Goal: Task Accomplishment & Management: Complete application form

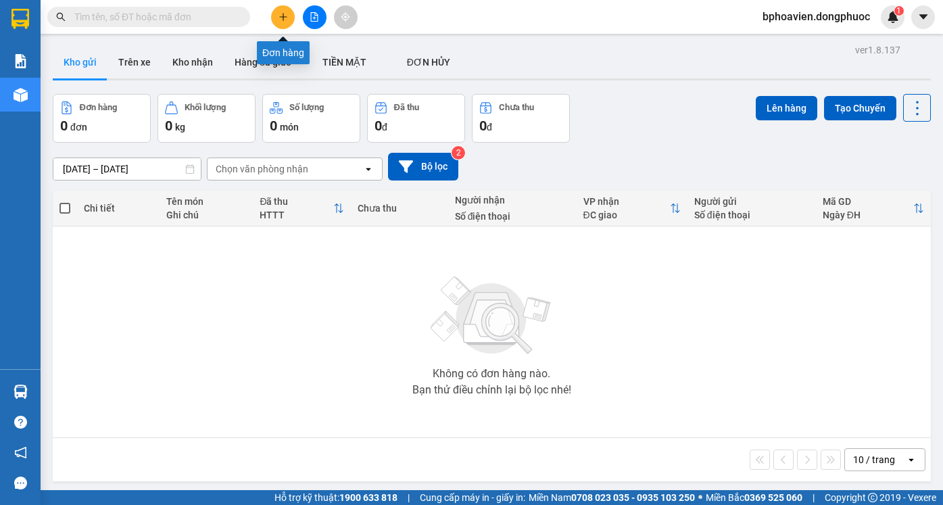
click at [285, 20] on icon "plus" at bounding box center [283, 16] width 9 height 9
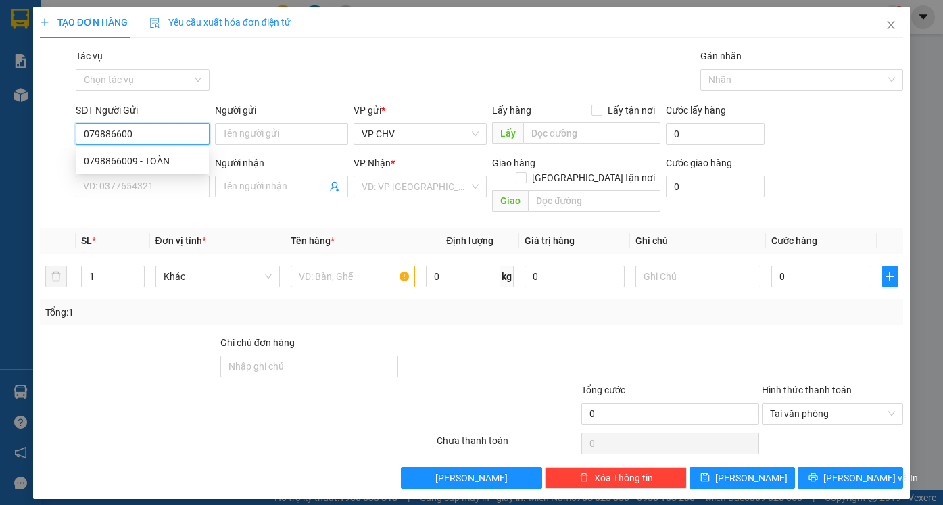
type input "0798866009"
click at [149, 161] on div "0798866009 - TOÀN" at bounding box center [142, 161] width 117 height 15
type input "TOÀN"
type input "0913654386"
type input "NGÓI"
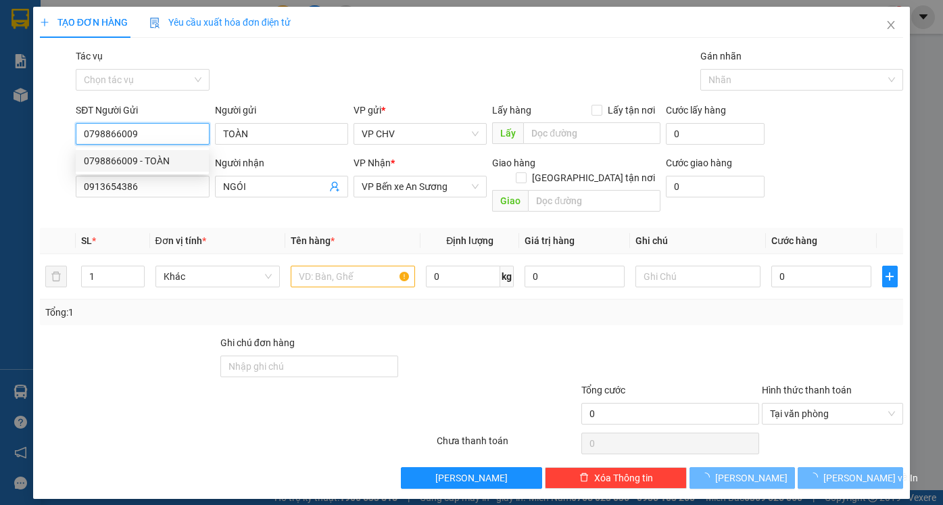
type input "35.000"
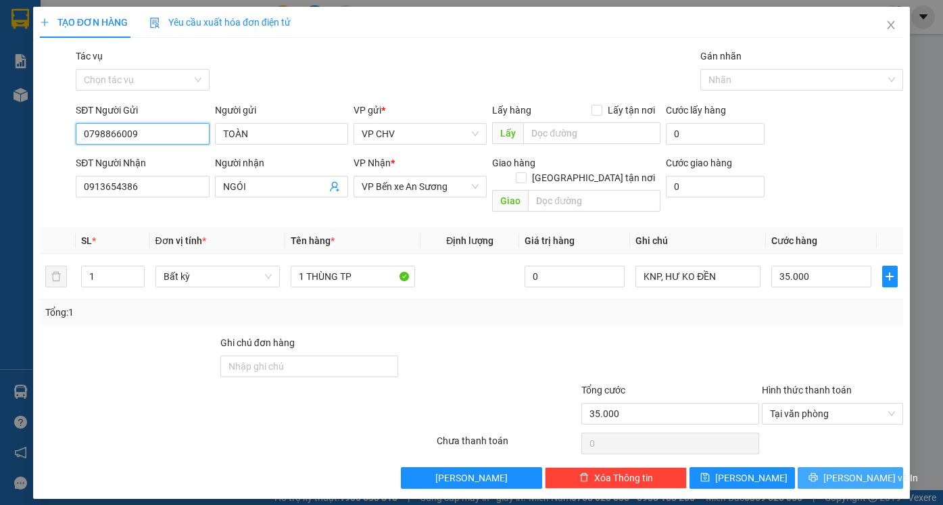
type input "0798866009"
click at [856, 471] on span "[PERSON_NAME] và In" at bounding box center [871, 478] width 95 height 15
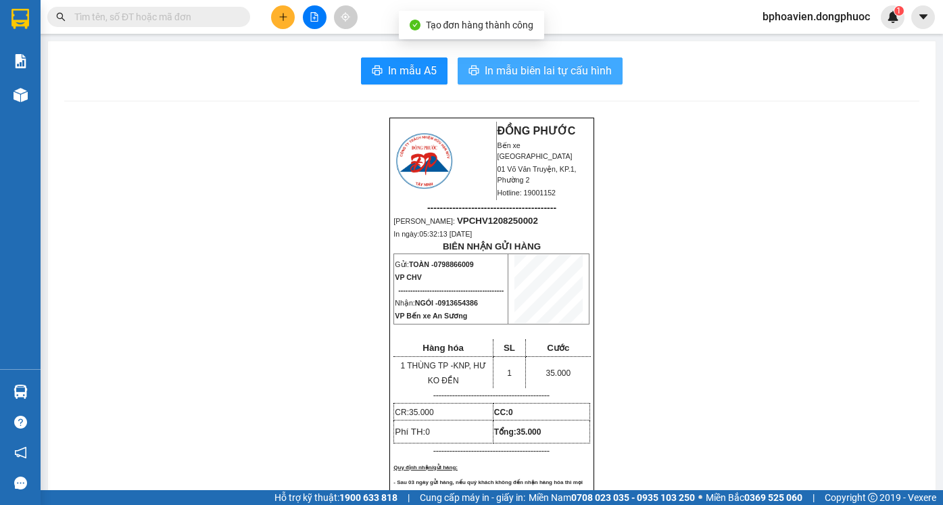
click at [526, 74] on span "In mẫu biên lai tự cấu hình" at bounding box center [548, 70] width 127 height 17
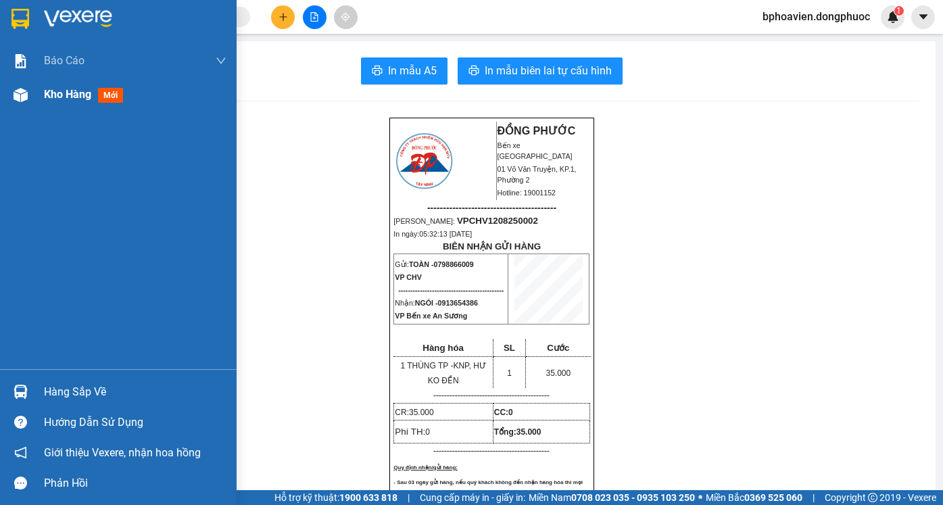
click at [60, 95] on span "Kho hàng" at bounding box center [67, 94] width 47 height 13
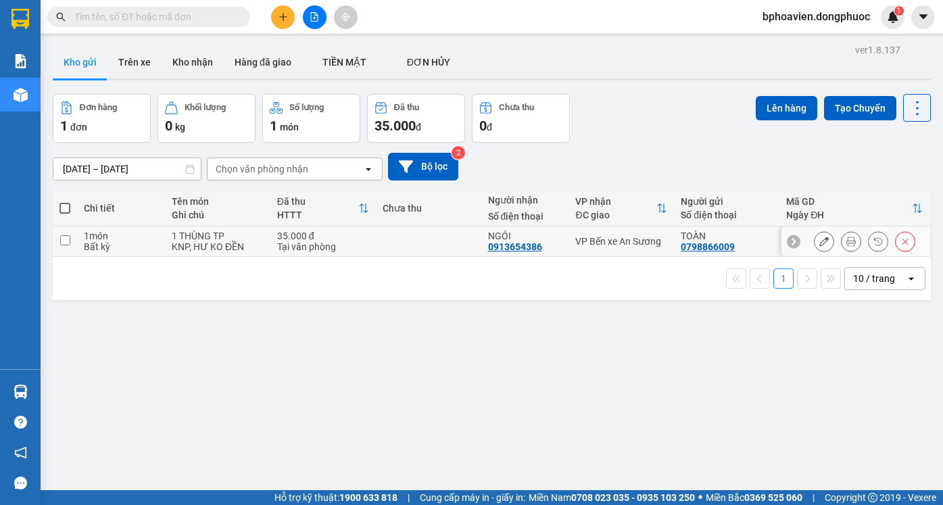
click at [365, 239] on div "35.000 đ" at bounding box center [323, 236] width 92 height 11
checkbox input "true"
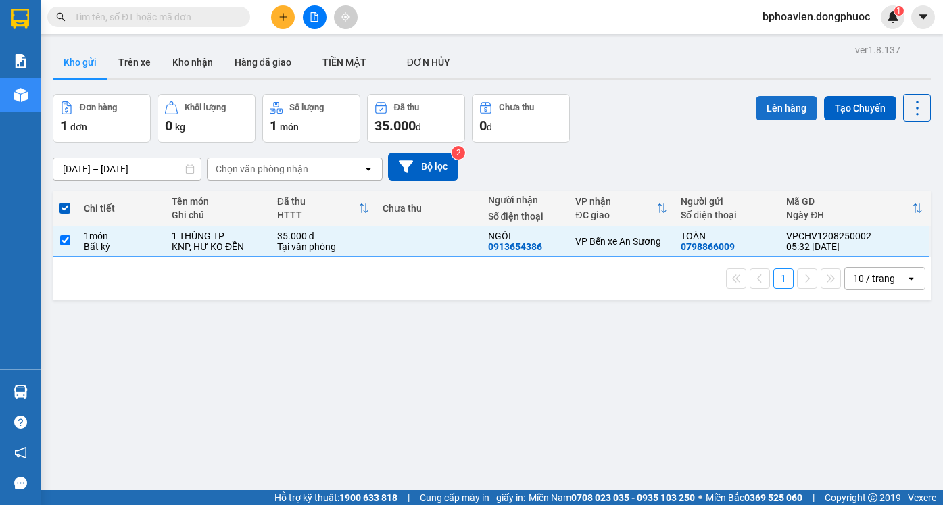
click at [783, 106] on button "Lên hàng" at bounding box center [787, 108] width 62 height 24
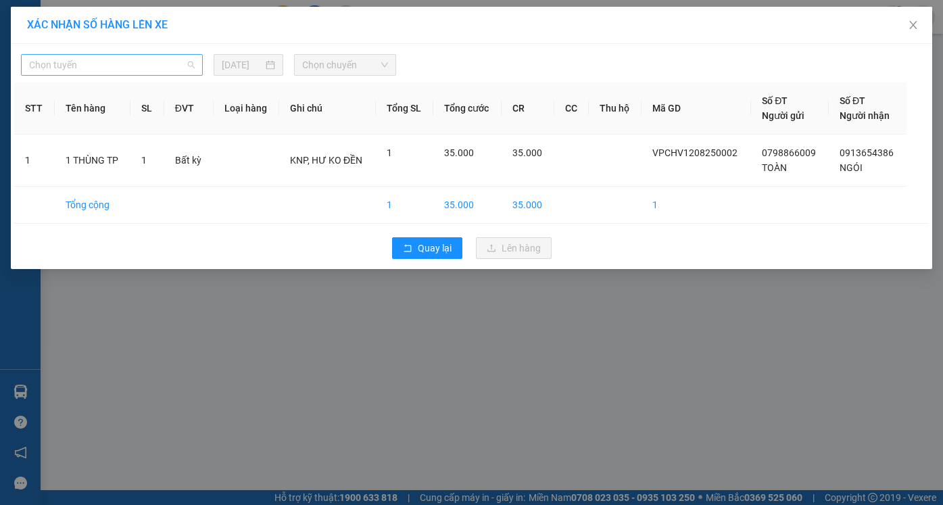
click at [112, 62] on span "Chọn tuyến" at bounding box center [112, 65] width 166 height 20
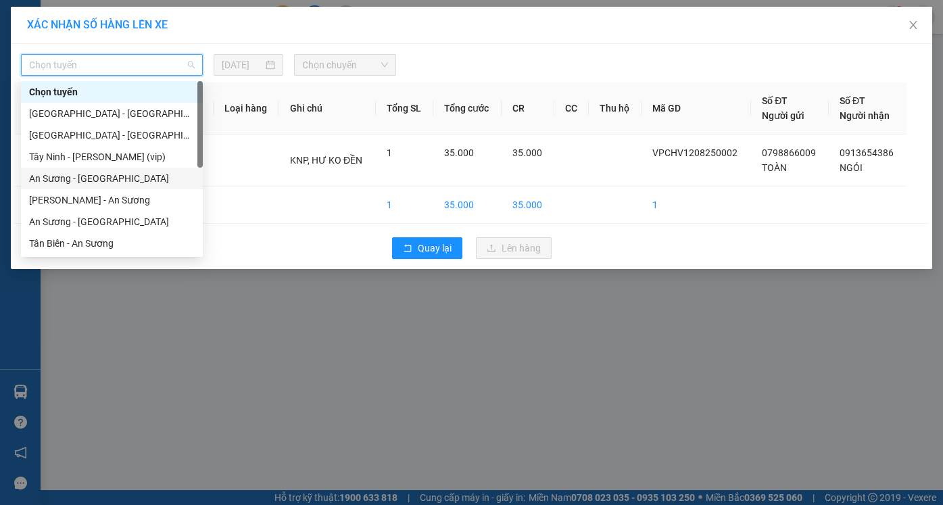
scroll to position [135, 0]
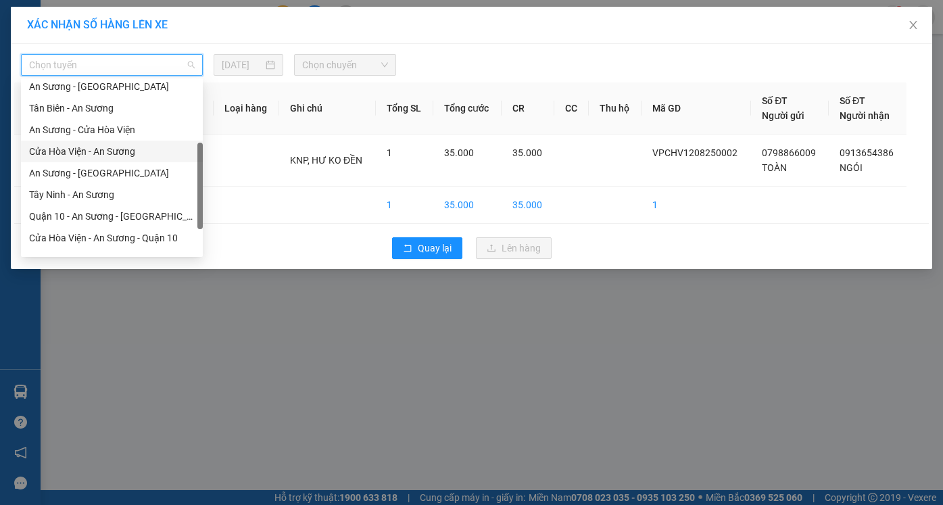
drag, startPoint x: 110, startPoint y: 147, endPoint x: 252, endPoint y: 120, distance: 144.7
click at [111, 147] on div "Cửa Hòa Viện - An Sương" at bounding box center [112, 151] width 166 height 15
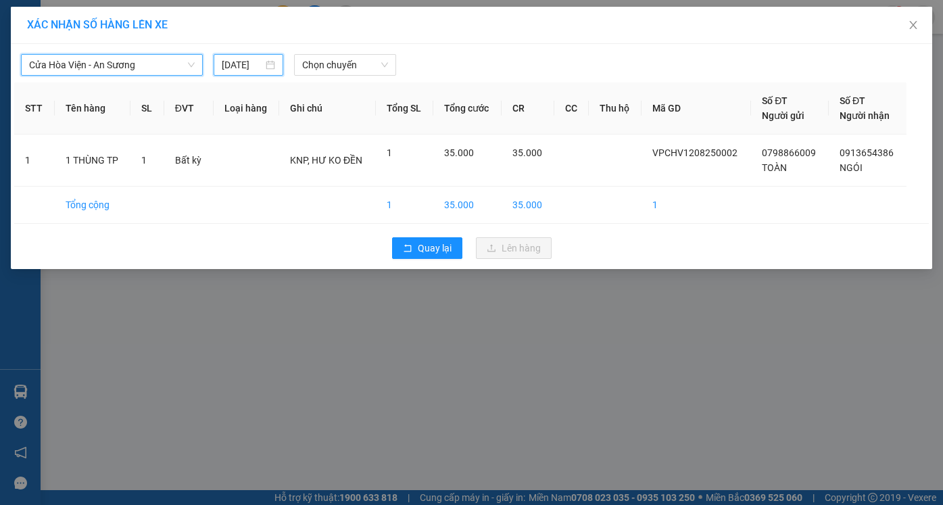
click at [254, 66] on input "[DATE]" at bounding box center [242, 64] width 41 height 15
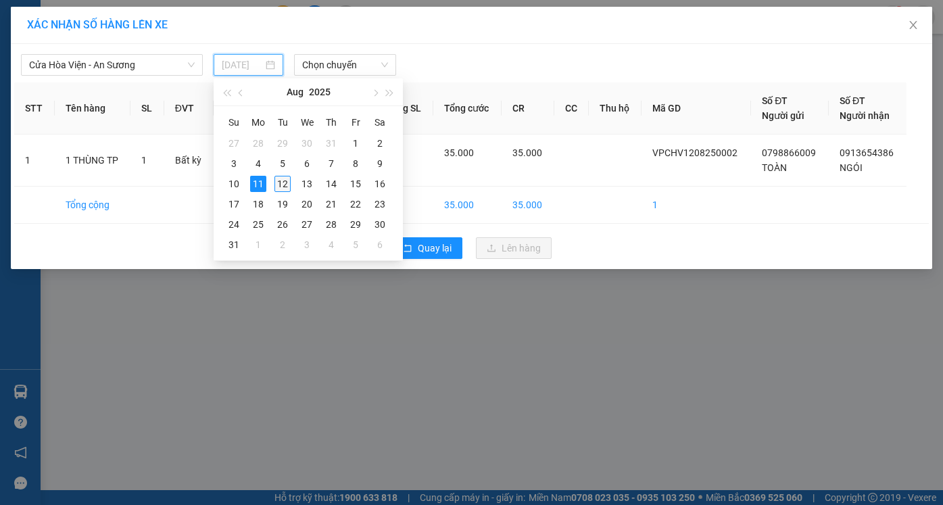
click at [285, 187] on div "12" at bounding box center [283, 184] width 16 height 16
type input "[DATE]"
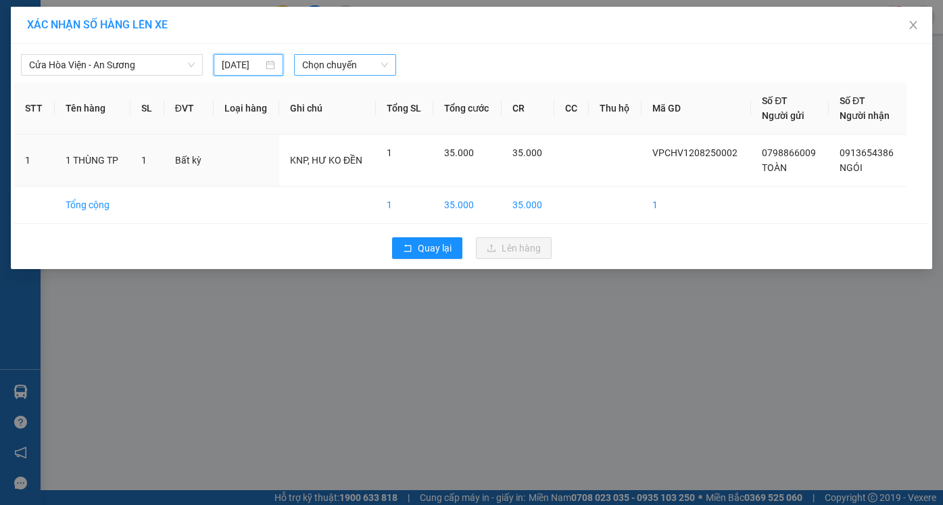
click at [356, 62] on span "Chọn chuyến" at bounding box center [344, 65] width 85 height 20
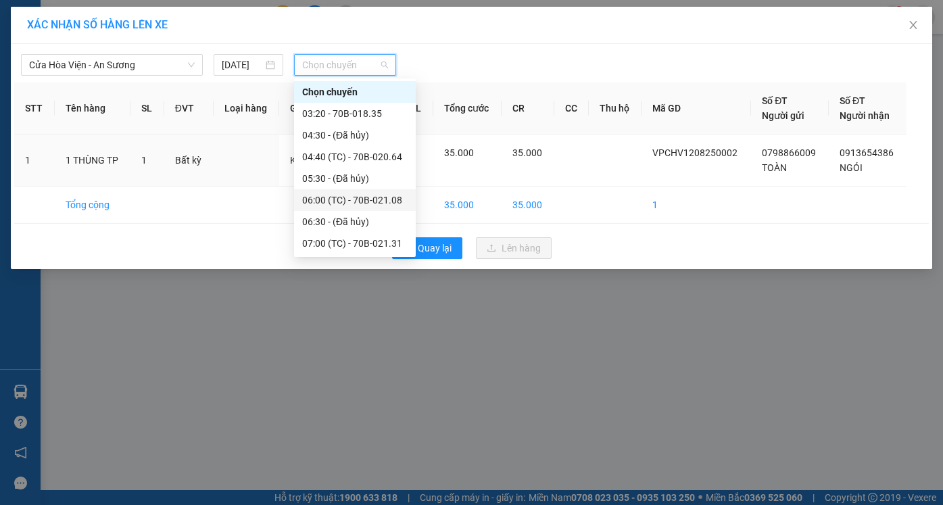
click at [343, 204] on div "06:00 (TC) - 70B-021.08" at bounding box center [354, 200] width 105 height 15
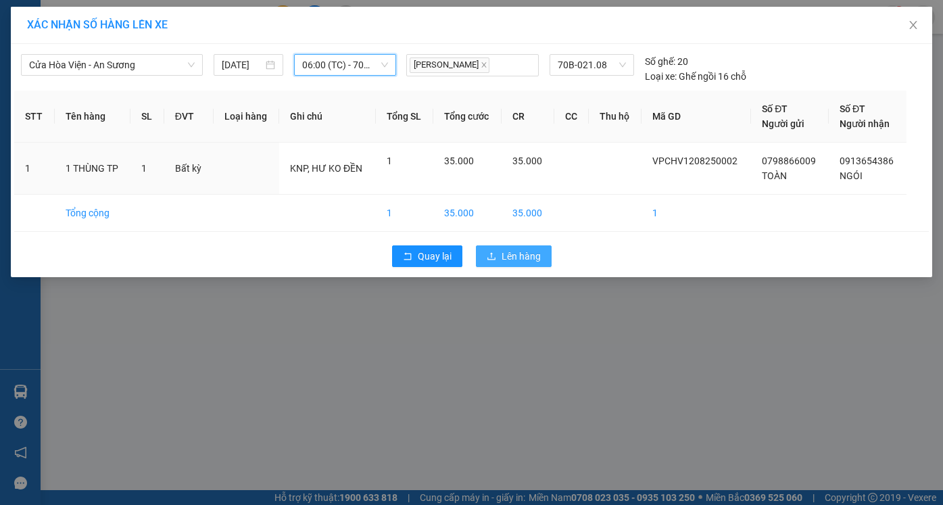
click at [501, 256] on button "Lên hàng" at bounding box center [514, 256] width 76 height 22
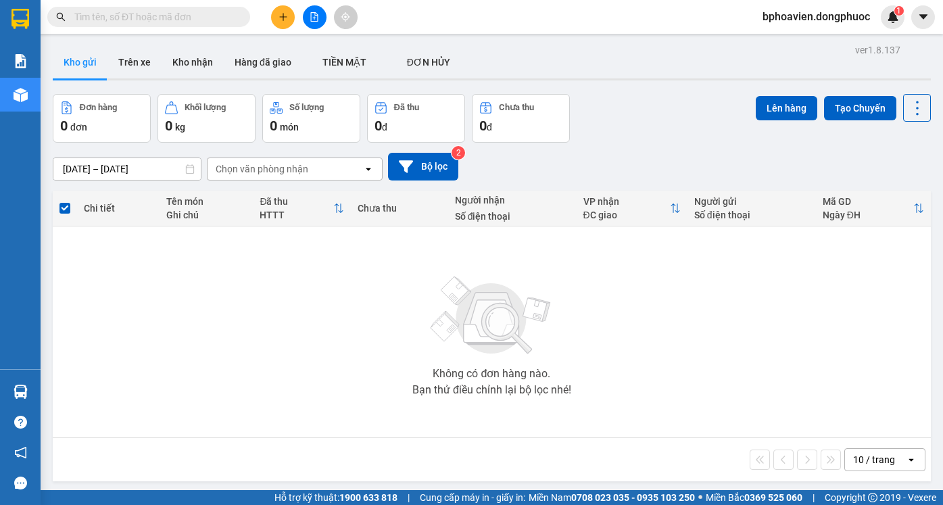
click at [312, 15] on icon "file-add" at bounding box center [314, 16] width 9 height 9
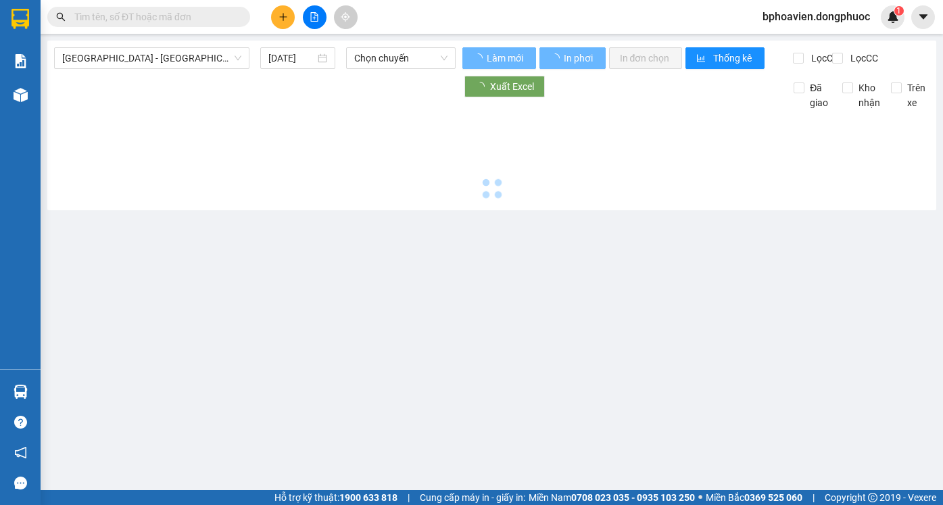
type input "[DATE]"
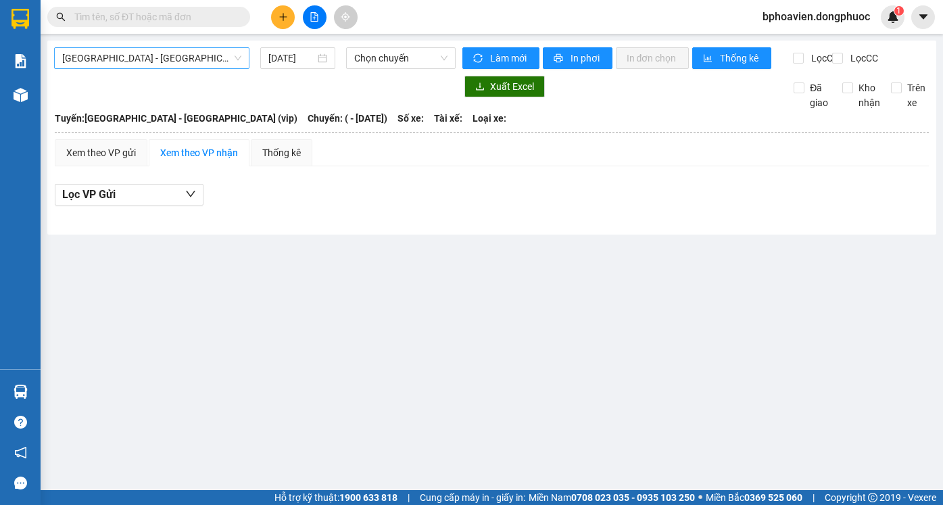
drag, startPoint x: 161, startPoint y: 42, endPoint x: 164, endPoint y: 59, distance: 17.1
click at [161, 49] on div "[GEOGRAPHIC_DATA] - [GEOGRAPHIC_DATA] (vip) [DATE] Chọn chuyến Làm mới In phơi …" at bounding box center [491, 138] width 889 height 194
click at [165, 61] on span "[GEOGRAPHIC_DATA] - [GEOGRAPHIC_DATA] (vip)" at bounding box center [151, 58] width 179 height 20
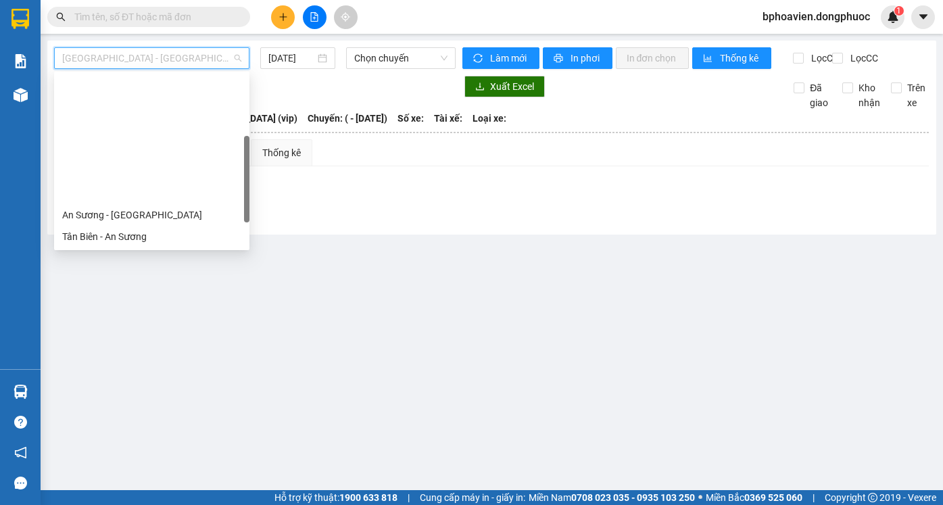
scroll to position [135, 0]
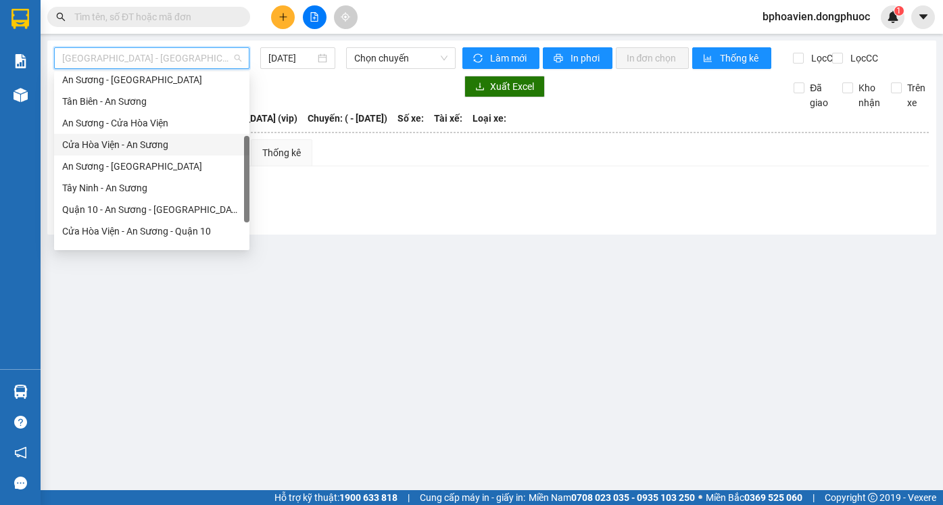
click at [138, 147] on div "Cửa Hòa Viện - An Sương" at bounding box center [151, 144] width 179 height 15
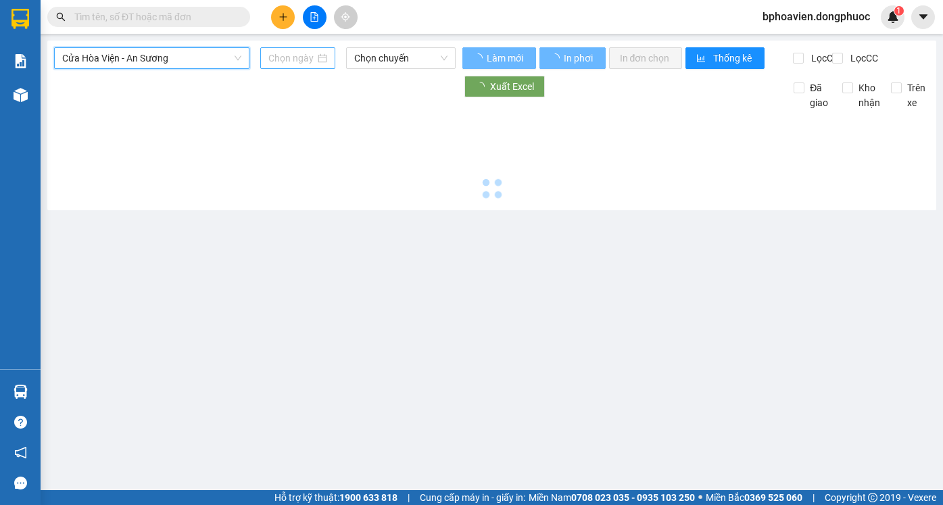
type input "[DATE]"
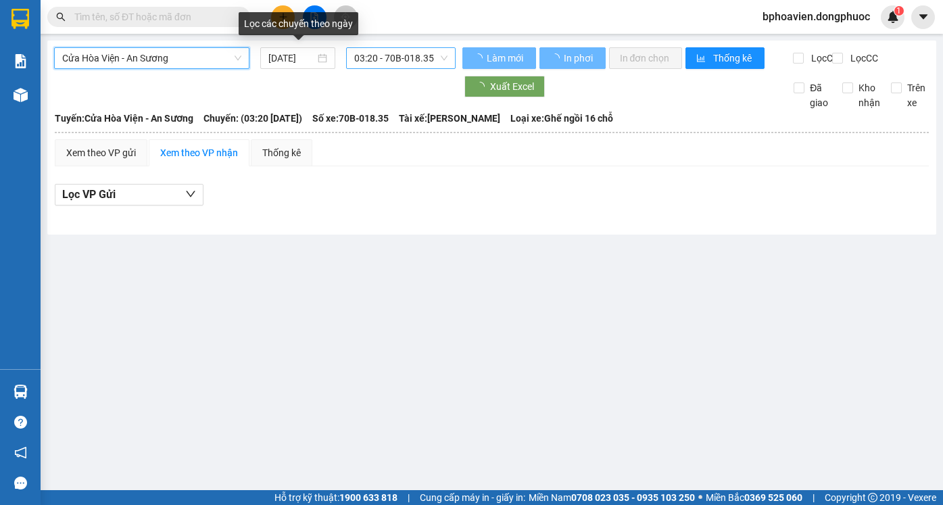
click at [404, 53] on span "03:20 - 70B-018.35" at bounding box center [400, 58] width 93 height 20
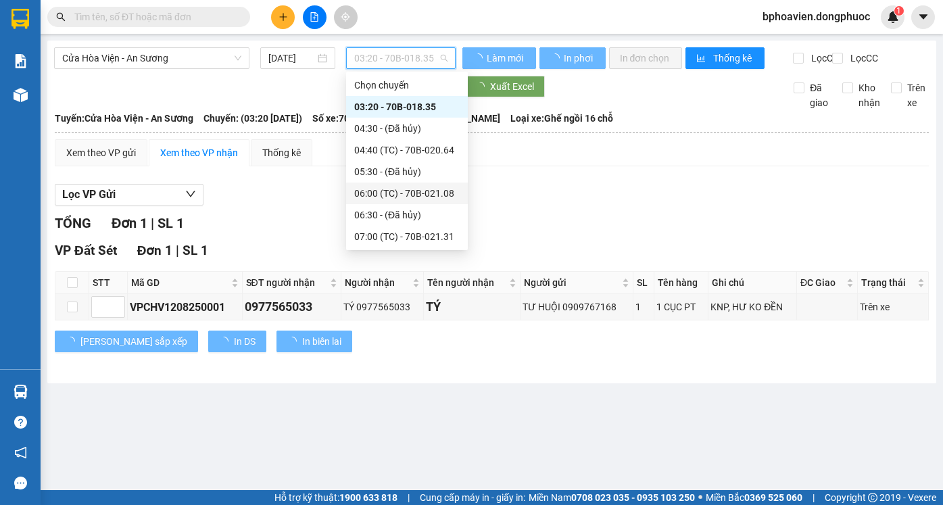
click at [396, 191] on div "06:00 (TC) - 70B-021.08" at bounding box center [406, 193] width 105 height 15
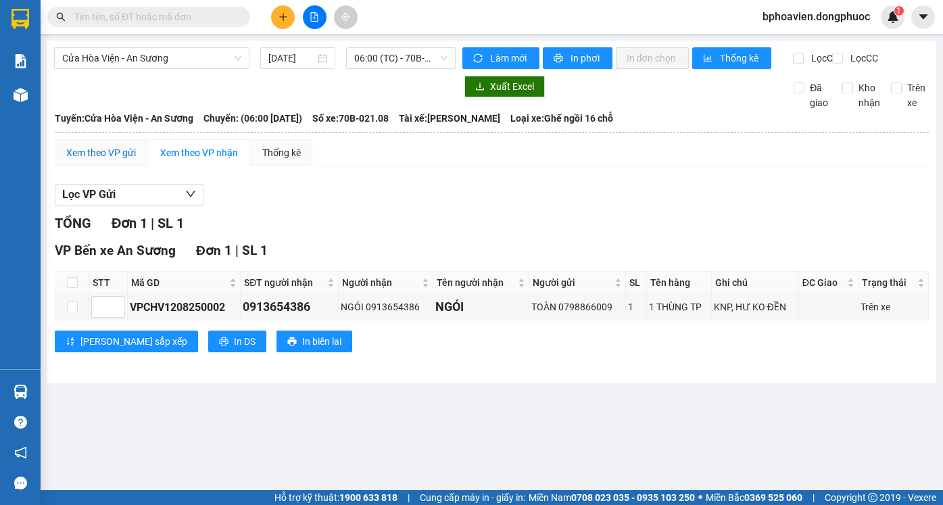
click at [115, 160] on div "Xem theo VP gửi" at bounding box center [101, 152] width 70 height 15
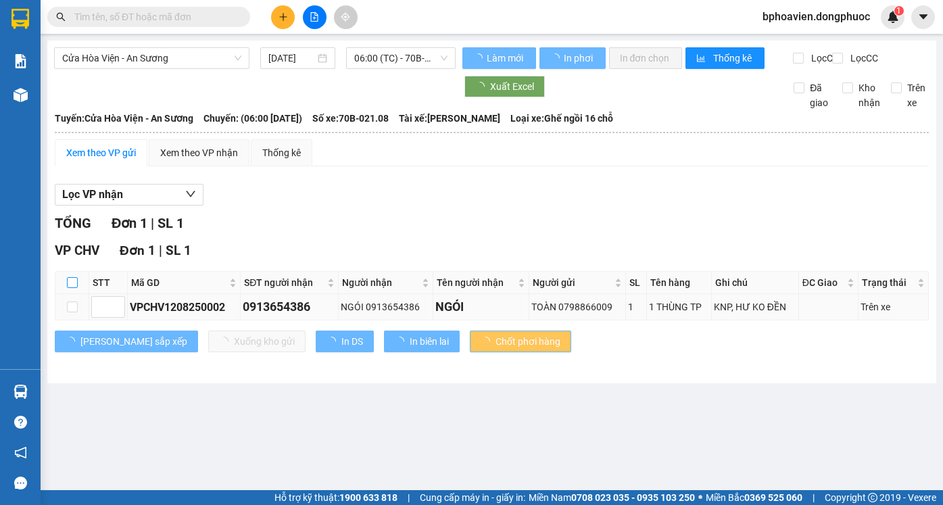
click at [74, 288] on input "checkbox" at bounding box center [72, 282] width 11 height 11
checkbox input "true"
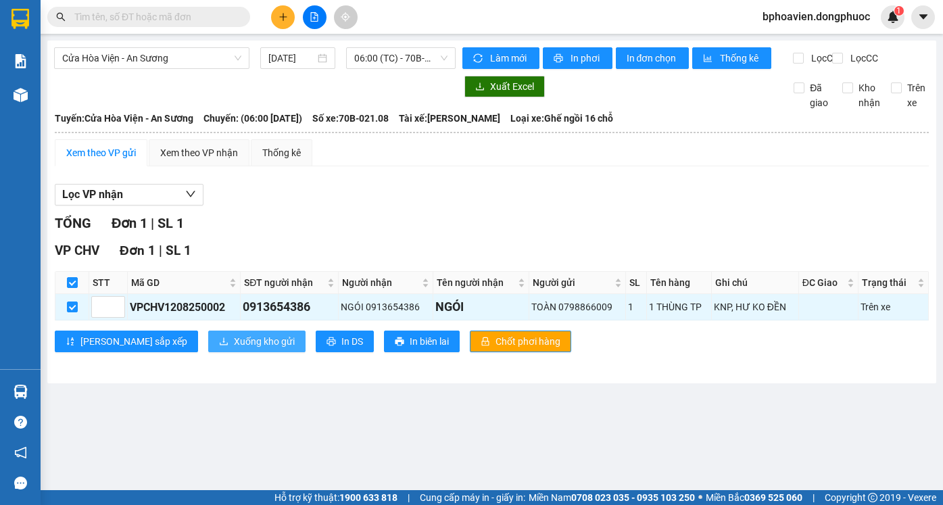
checkbox input "true"
click at [234, 349] on span "Xuống kho gửi" at bounding box center [264, 341] width 61 height 15
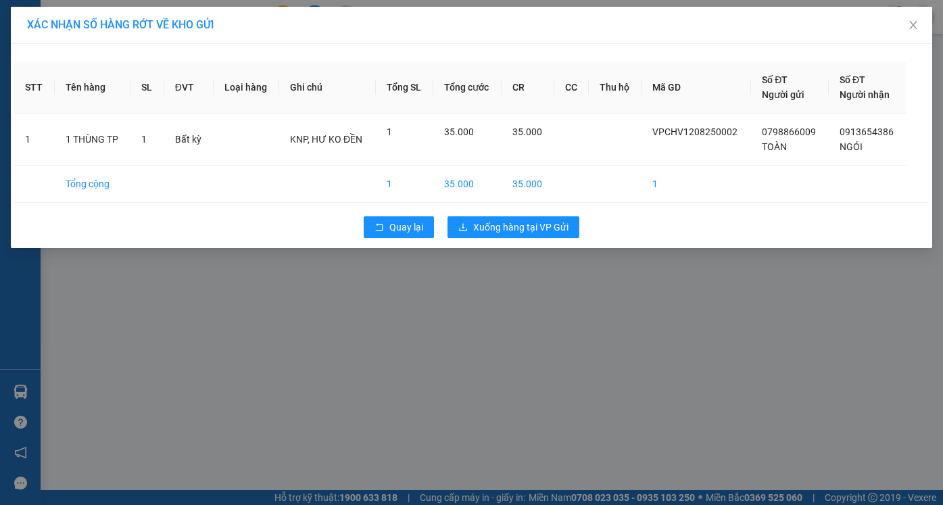
drag, startPoint x: 506, startPoint y: 275, endPoint x: 506, endPoint y: 283, distance: 7.5
click at [506, 283] on div "XÁC NHẬN SỐ HÀNG RỚT VỀ KHO GỬI STT Tên hàng SL ĐVT Loại hàng Ghi chú Tổng SL T…" at bounding box center [471, 252] width 943 height 505
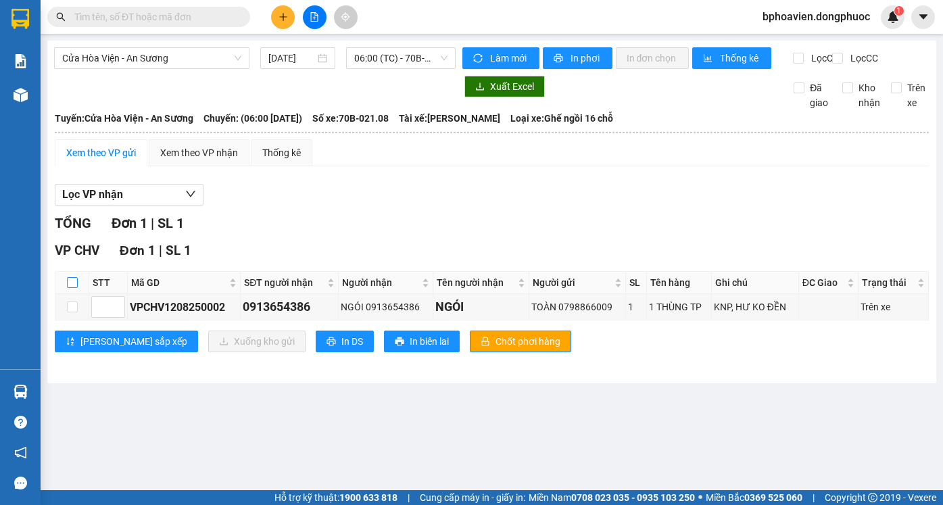
click at [74, 288] on input "checkbox" at bounding box center [72, 282] width 11 height 11
checkbox input "true"
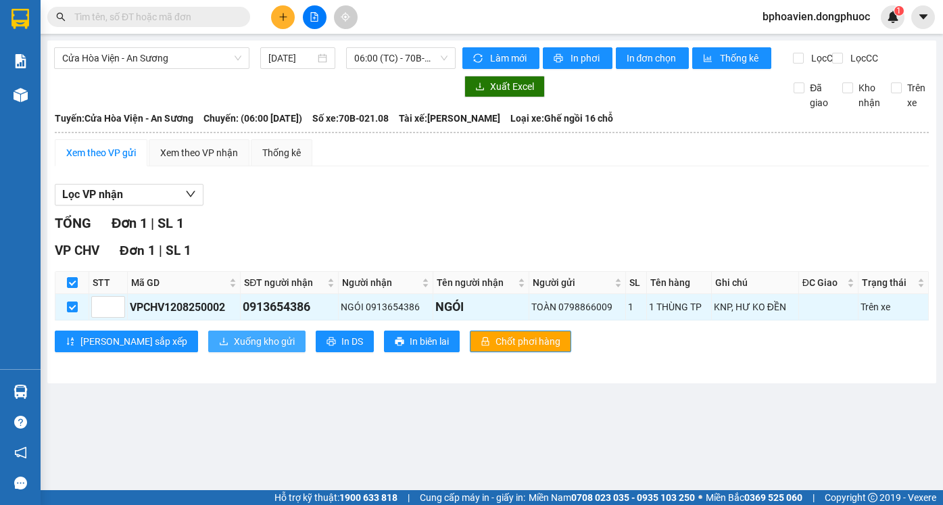
click at [234, 349] on span "Xuống kho gửi" at bounding box center [264, 341] width 61 height 15
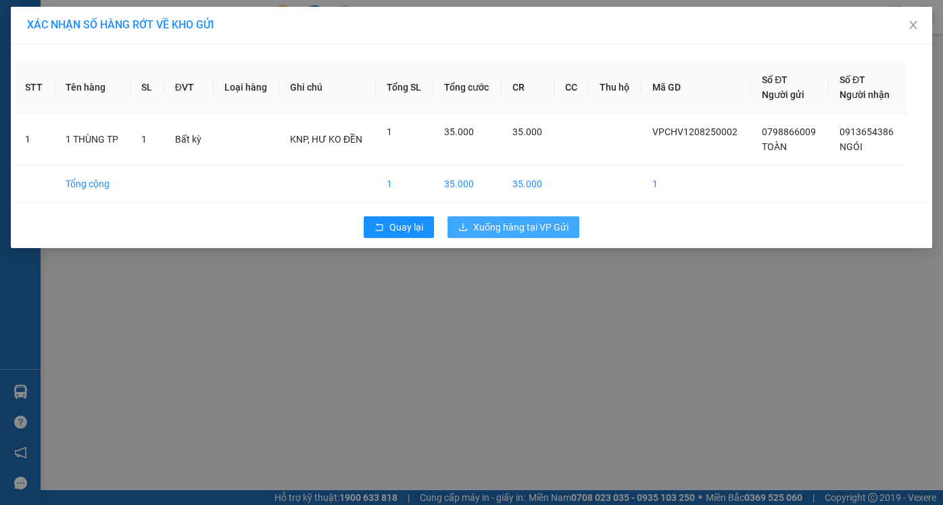
click at [546, 221] on span "Xuống hàng tại VP Gửi" at bounding box center [520, 227] width 95 height 15
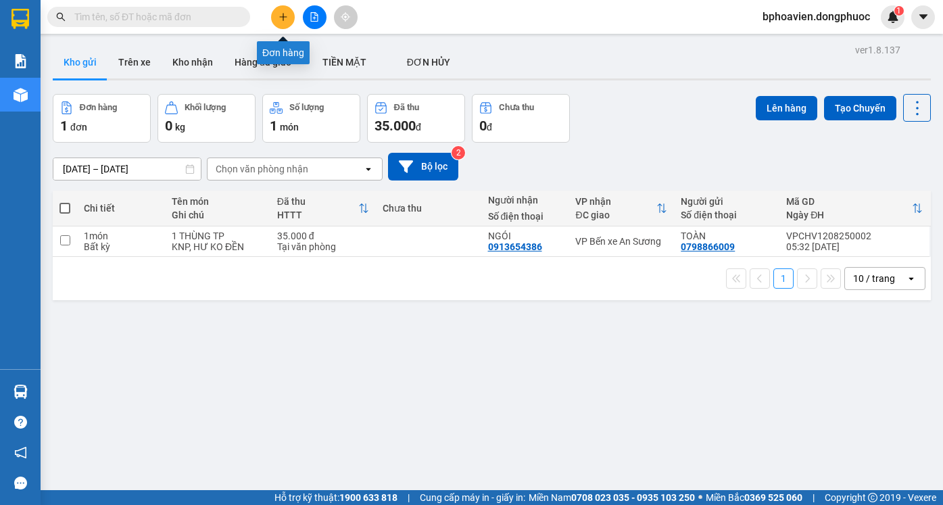
click at [281, 22] on button at bounding box center [283, 17] width 24 height 24
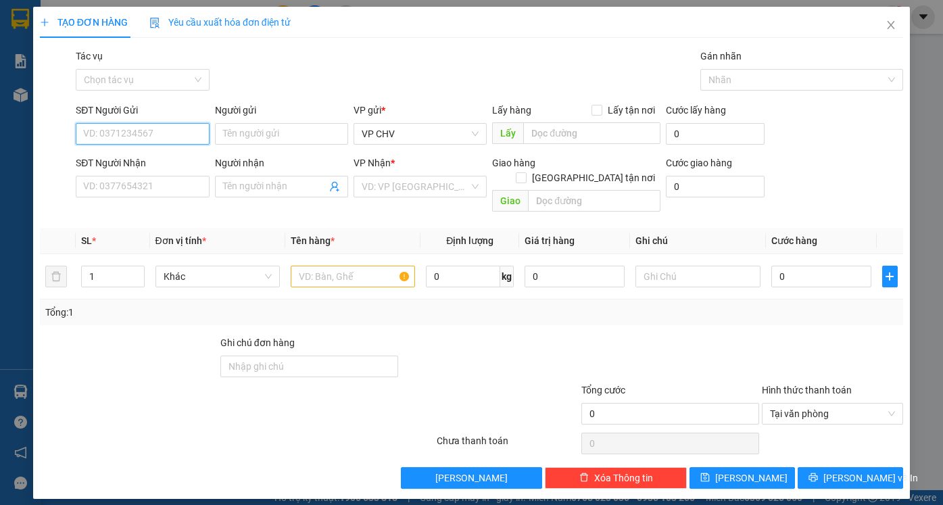
click at [136, 135] on input "SĐT Người Gửi" at bounding box center [142, 134] width 133 height 22
click at [145, 127] on input "SĐT Người Gửi" at bounding box center [142, 134] width 133 height 22
click at [150, 161] on div "0942798212 - [PERSON_NAME]" at bounding box center [150, 161] width 133 height 15
type input "0942798212"
type input "THẢO"
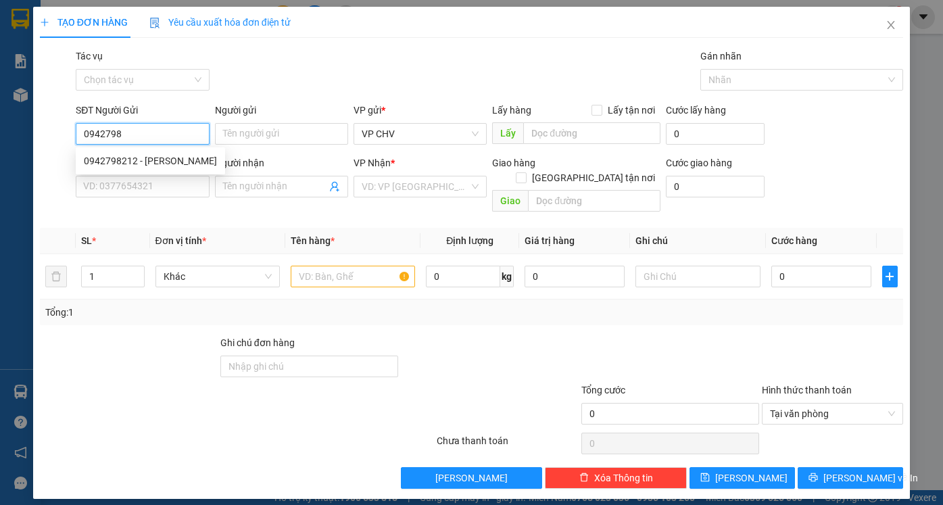
type input "0909547409"
type input "LOAN"
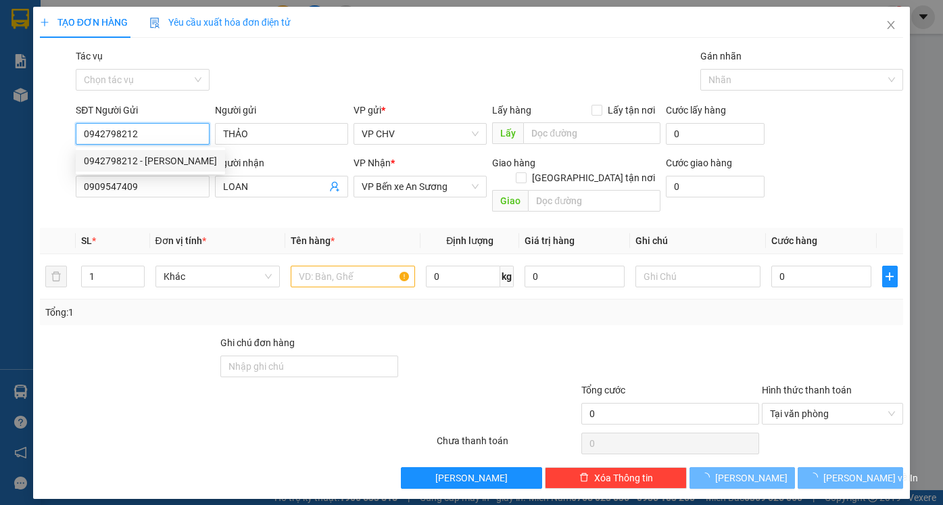
type input "65.000"
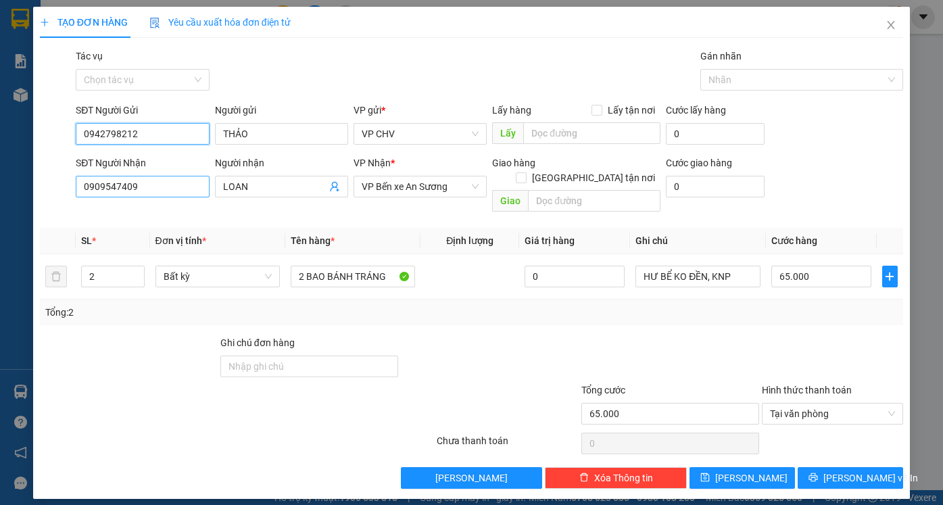
type input "0942798212"
drag, startPoint x: 152, startPoint y: 190, endPoint x: 46, endPoint y: 191, distance: 106.2
click at [46, 191] on div "SĐT Người Nhận 0909547409 Người nhận LOAN VP Nhận * VP Bến xe An Sương Giao hàn…" at bounding box center [472, 187] width 866 height 62
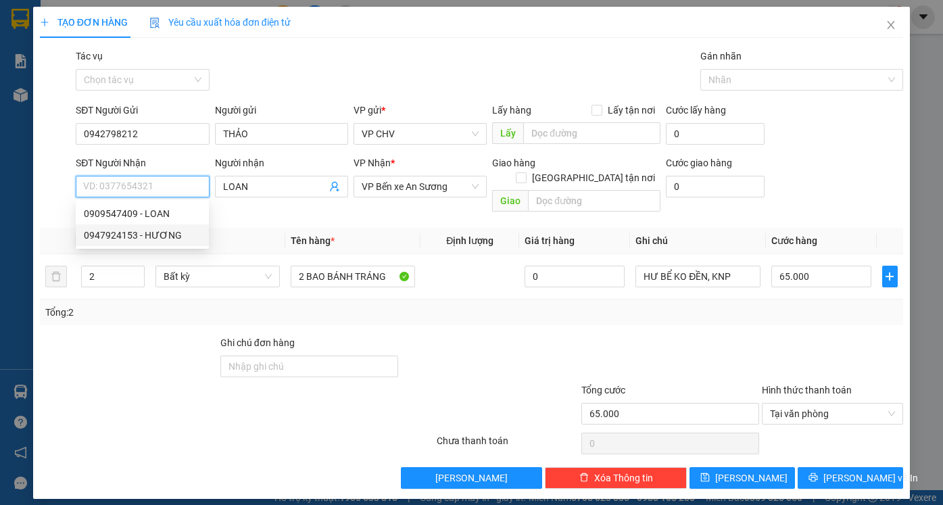
click at [101, 229] on div "0947924153 - HƯƠNG" at bounding box center [142, 235] width 117 height 15
type input "0947924153"
type input "HƯƠNG"
type input "85.000"
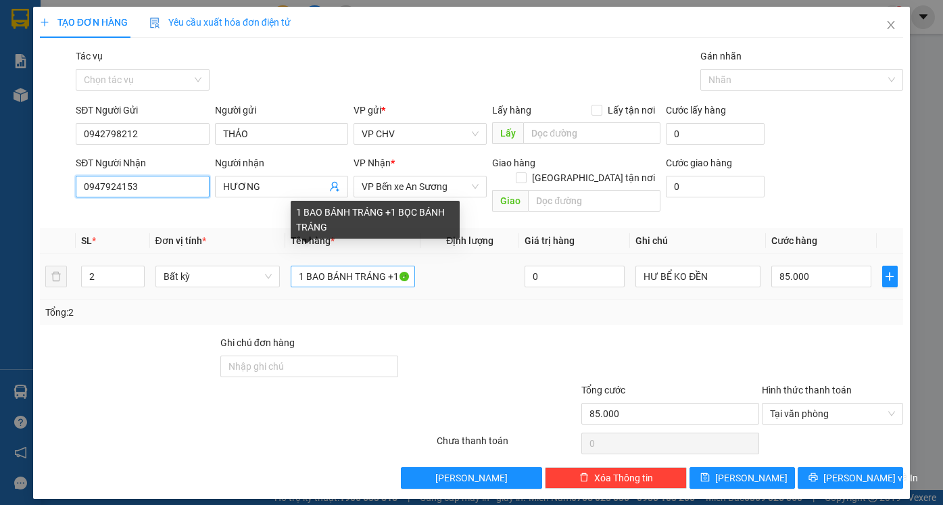
type input "0947924153"
drag, startPoint x: 387, startPoint y: 261, endPoint x: 513, endPoint y: 262, distance: 125.8
click at [513, 262] on tr "2 Bất kỳ 1 BAO BÁNH TRÁNG +1 BỌC BÁNH TRÁNG 0 HƯ BỂ KO ĐỀN 85.000" at bounding box center [472, 276] width 864 height 45
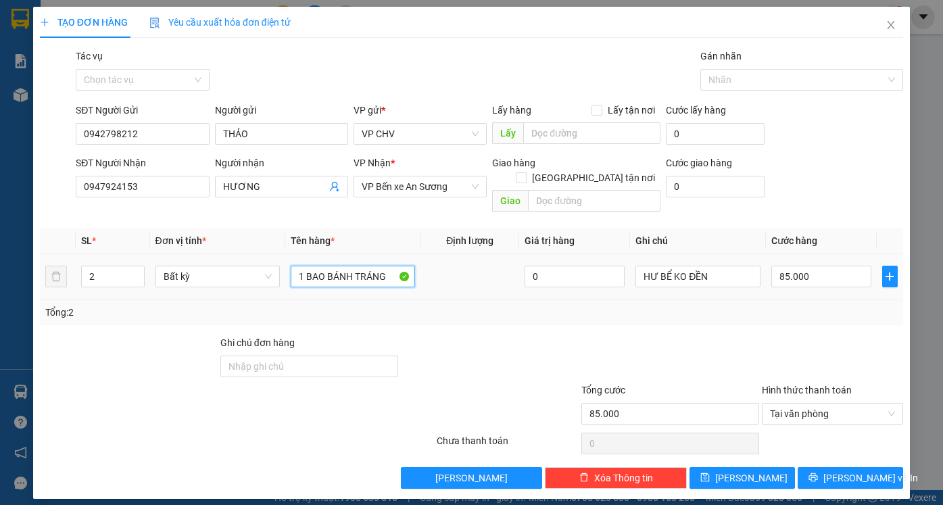
scroll to position [0, 0]
type input "1 BAO BÁNH TRÁNG"
drag, startPoint x: 95, startPoint y: 262, endPoint x: 89, endPoint y: 264, distance: 7.3
click at [89, 266] on input "2" at bounding box center [113, 276] width 62 height 20
type input "1"
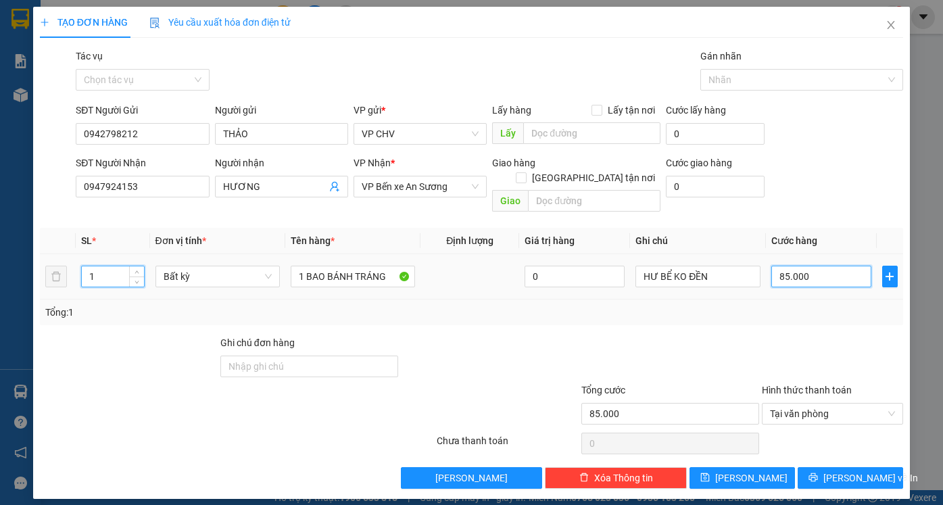
click at [828, 266] on input "85.000" at bounding box center [822, 277] width 100 height 22
type input "0"
type input "6"
type input "06"
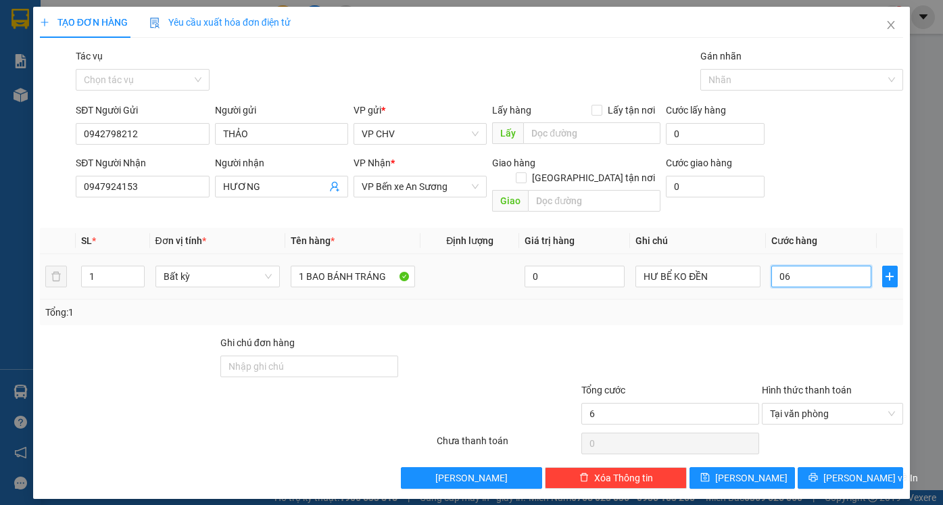
type input "65"
type input "065"
type input "65.000"
click at [827, 305] on div "Tổng: 1" at bounding box center [471, 312] width 853 height 15
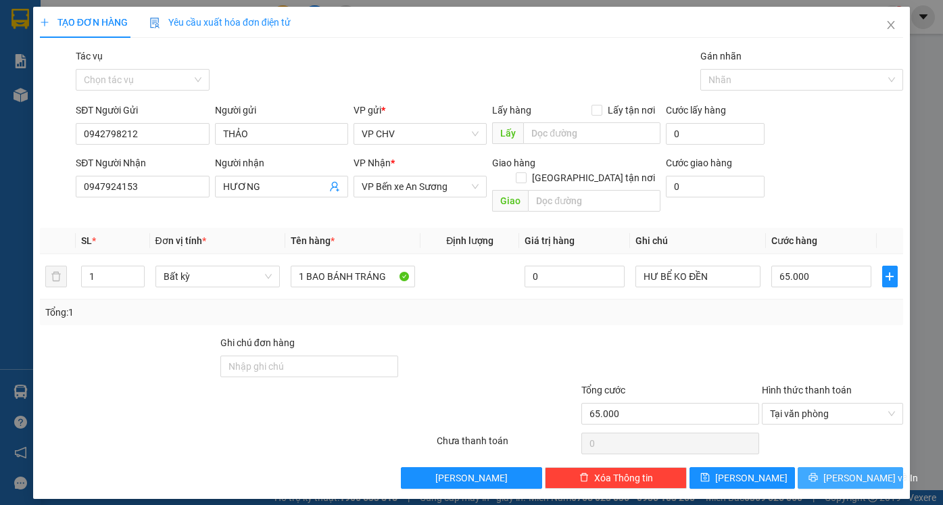
click at [853, 471] on span "[PERSON_NAME] và In" at bounding box center [871, 478] width 95 height 15
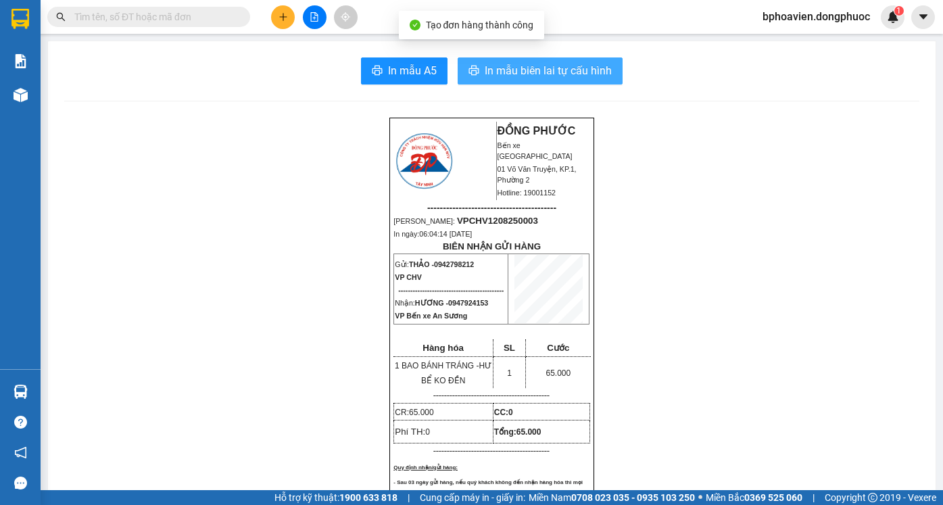
click at [527, 73] on span "In mẫu biên lai tự cấu hình" at bounding box center [548, 70] width 127 height 17
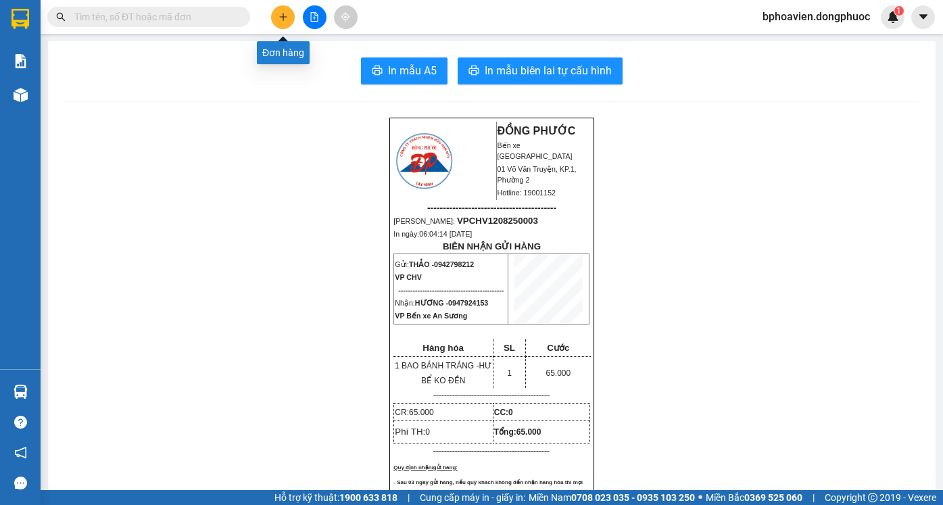
click at [279, 24] on button at bounding box center [283, 17] width 24 height 24
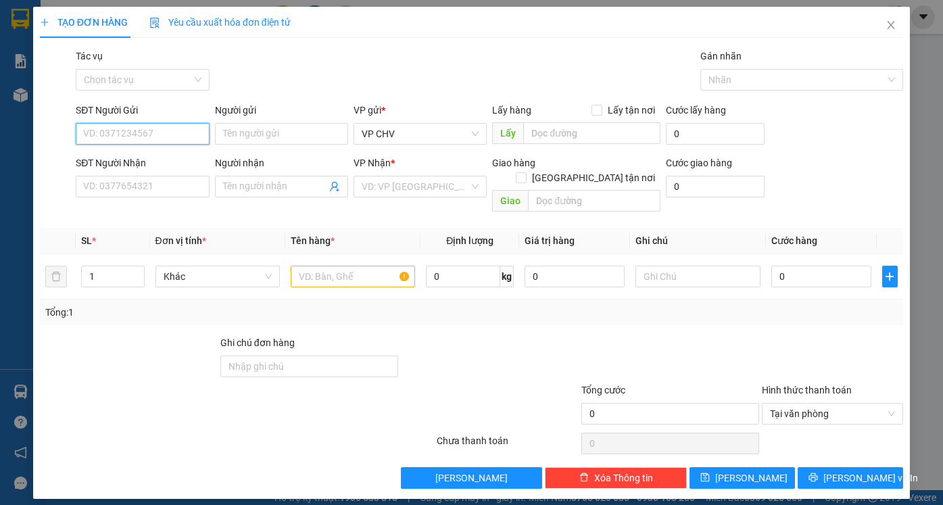
click at [164, 135] on input "SĐT Người Gửi" at bounding box center [142, 134] width 133 height 22
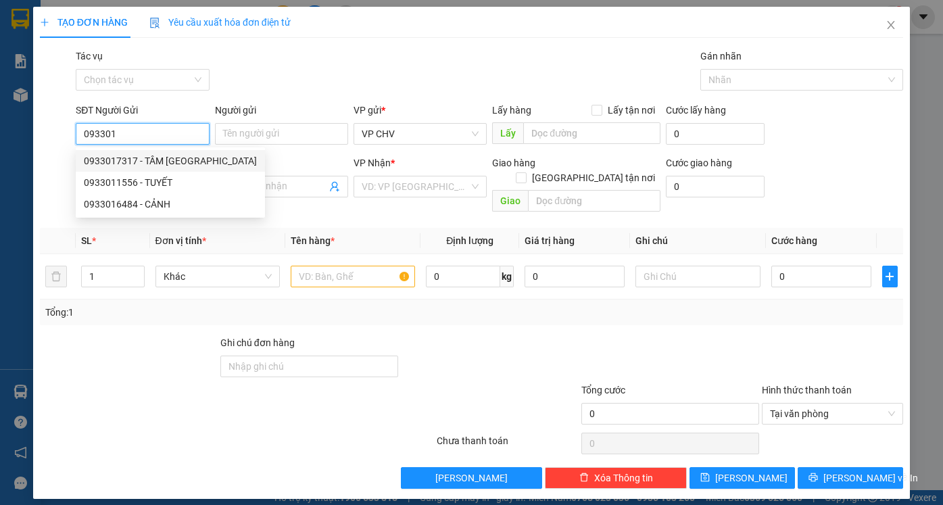
click at [165, 164] on div "0933017317 - TÂM [GEOGRAPHIC_DATA]" at bounding box center [170, 161] width 173 height 15
type input "0933017317"
type input "TÂM ĐỨC"
type input "0822502288"
type input "MINH QUÂN"
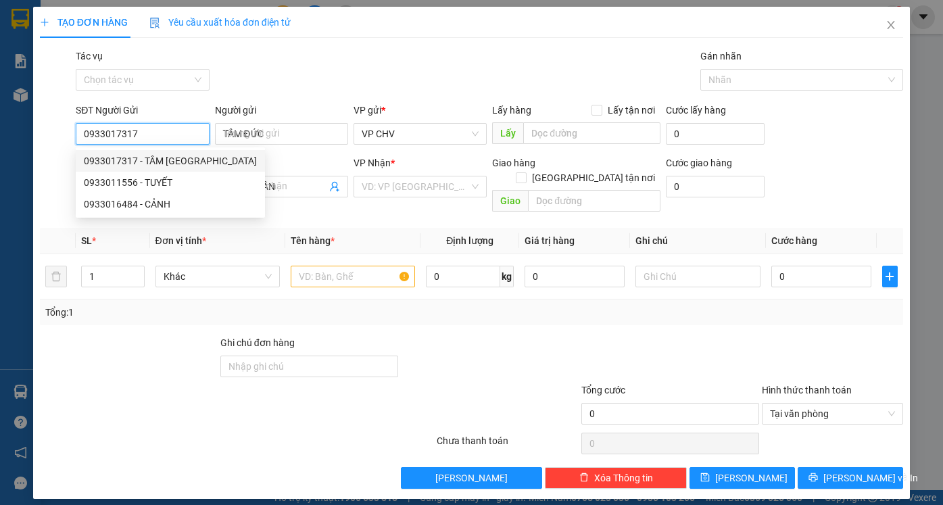
type input "20.000"
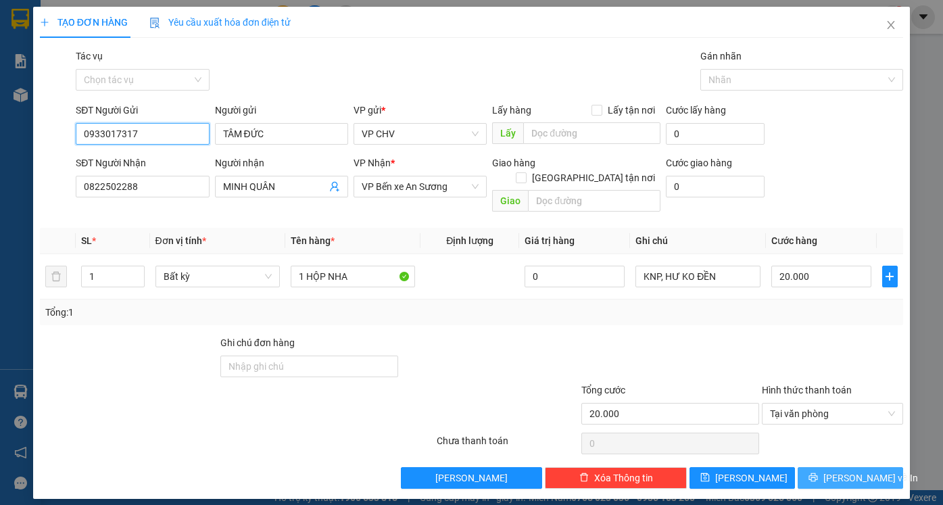
type input "0933017317"
click at [890, 467] on button "[PERSON_NAME] và In" at bounding box center [850, 478] width 105 height 22
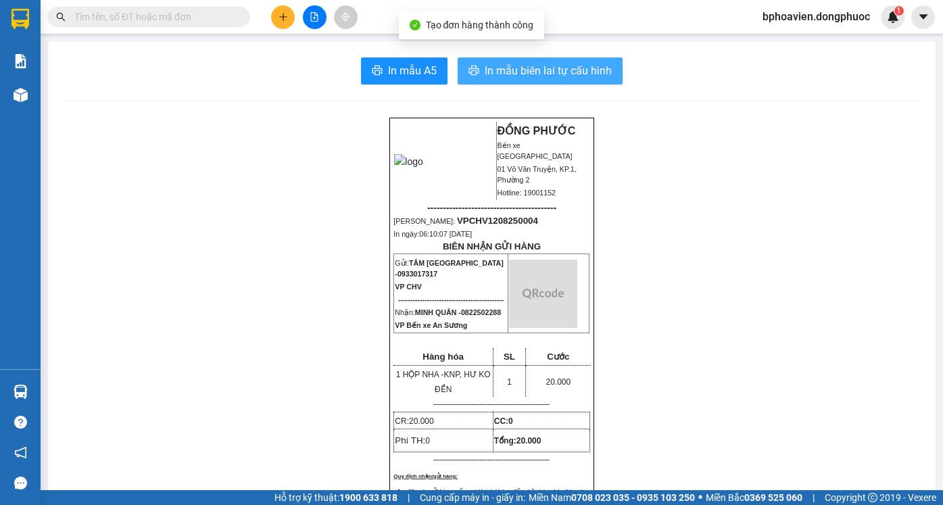
click at [486, 68] on span "In mẫu biên lai tự cấu hình" at bounding box center [548, 70] width 127 height 17
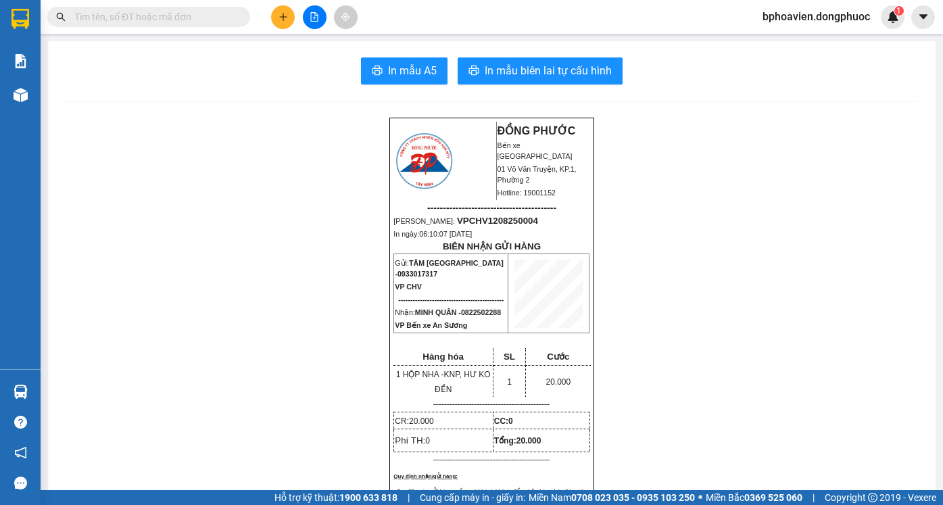
click at [286, 17] on icon "plus" at bounding box center [282, 16] width 7 height 1
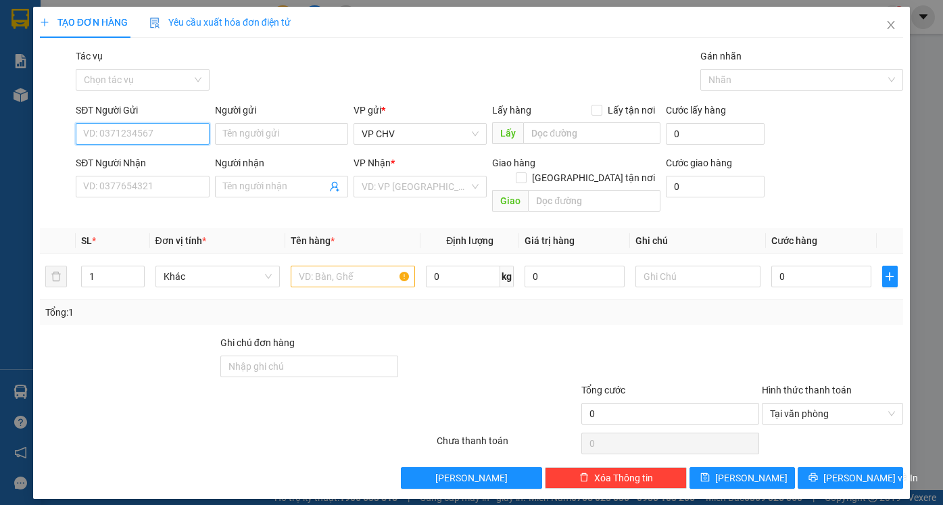
click at [164, 138] on input "SĐT Người Gửi" at bounding box center [142, 134] width 133 height 22
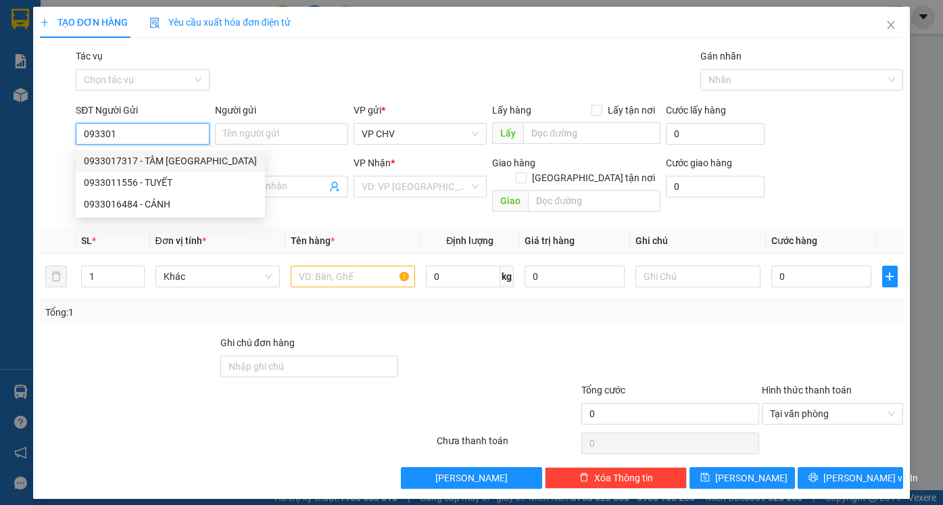
click at [168, 159] on div "0933017317 - TÂM [GEOGRAPHIC_DATA]" at bounding box center [170, 161] width 173 height 15
type input "0933017317"
type input "TÂM ĐỨC"
type input "0822502288"
type input "MINH QUÂN"
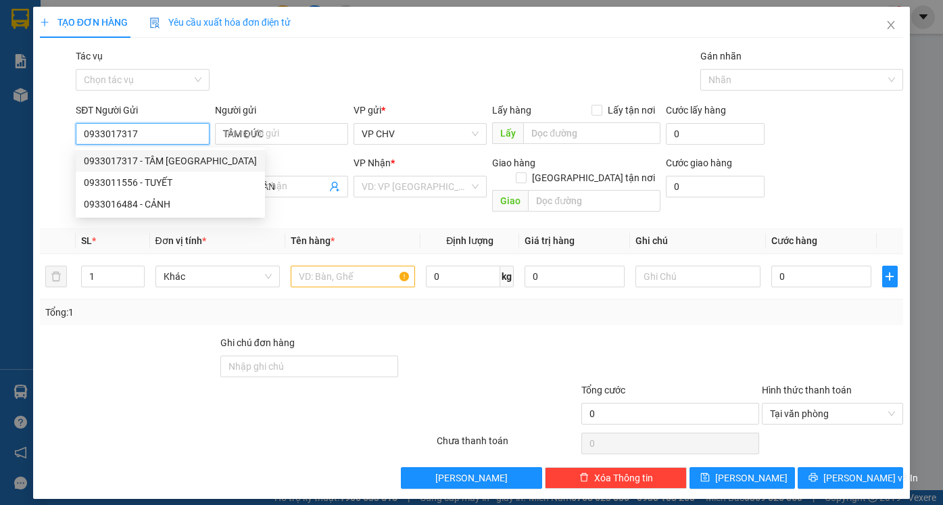
type input "20.000"
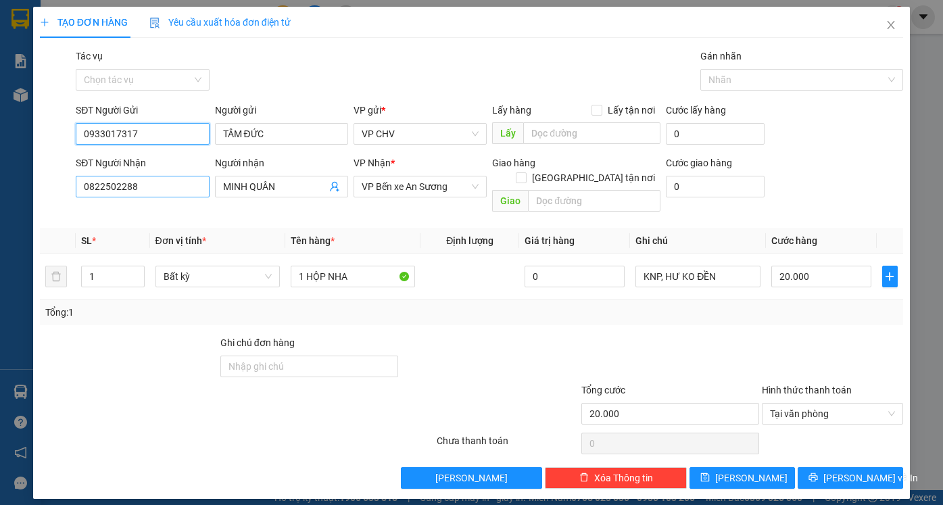
type input "0933017317"
drag, startPoint x: 89, startPoint y: 189, endPoint x: 26, endPoint y: 185, distance: 62.4
click at [27, 185] on div "TẠO ĐƠN HÀNG Yêu cầu xuất hóa đơn điện tử Transit Pickup Surcharge Ids Transit …" at bounding box center [471, 252] width 943 height 505
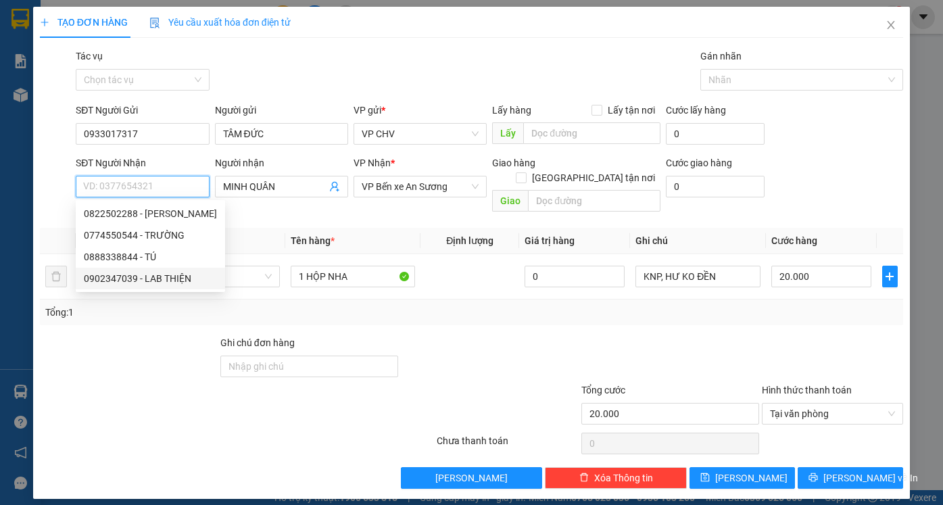
click at [147, 279] on div "0902347039 - LAB THIỆN" at bounding box center [150, 278] width 133 height 15
type input "0902347039"
type input "LAB THIỆN"
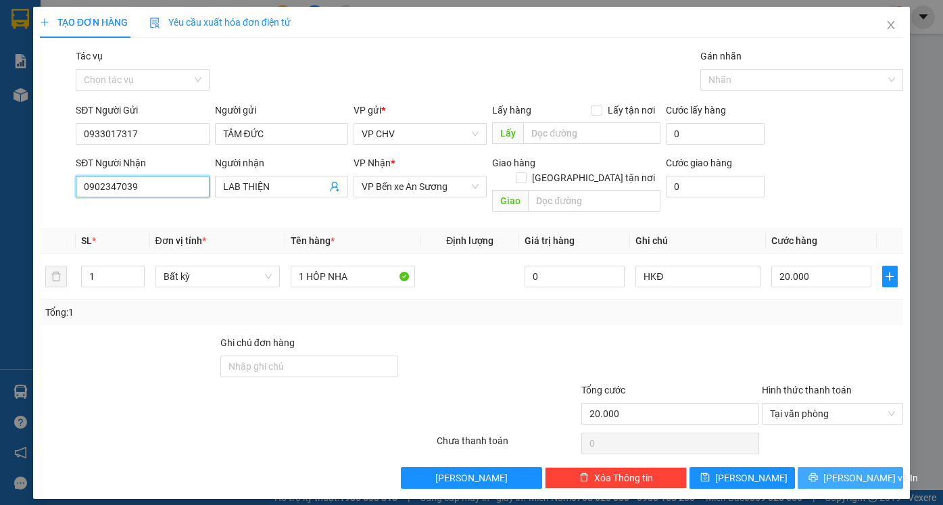
type input "0902347039"
click at [874, 471] on span "[PERSON_NAME] và In" at bounding box center [871, 478] width 95 height 15
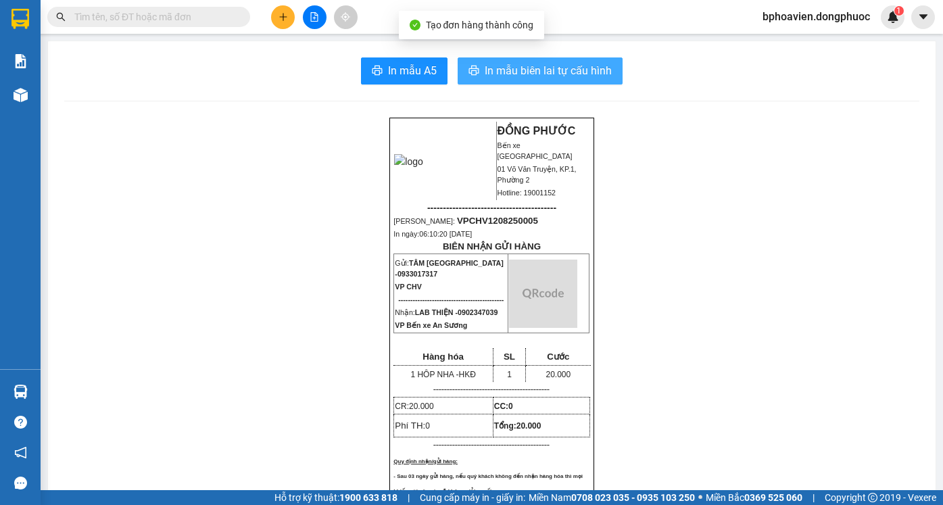
click at [502, 65] on span "In mẫu biên lai tự cấu hình" at bounding box center [548, 70] width 127 height 17
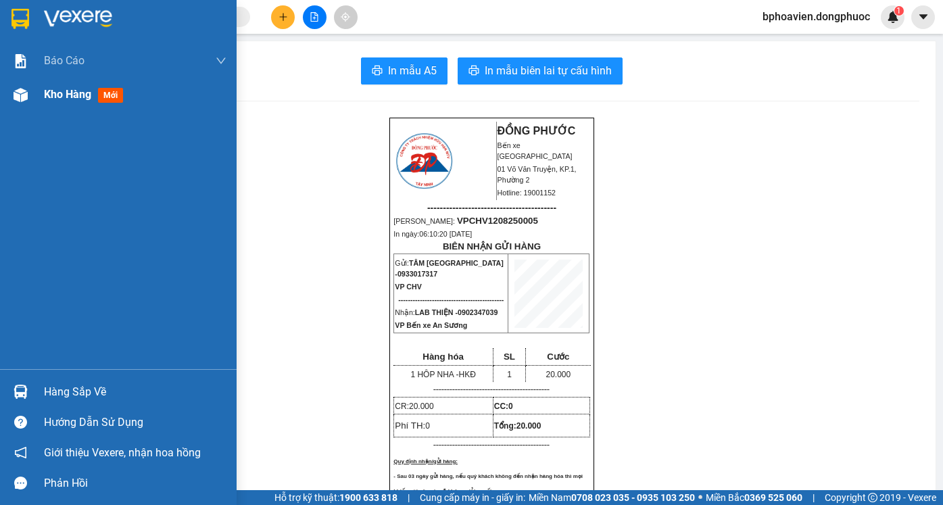
click at [74, 97] on span "Kho hàng" at bounding box center [67, 94] width 47 height 13
